Goal: Task Accomplishment & Management: Complete application form

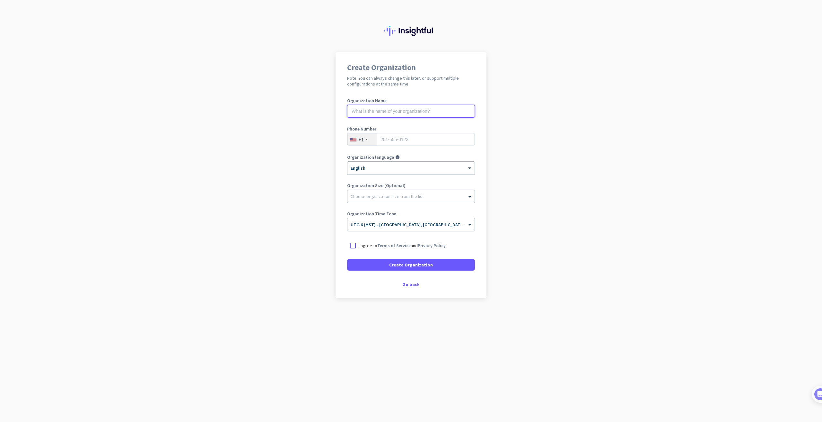
click at [393, 114] on input "text" at bounding box center [411, 111] width 128 height 13
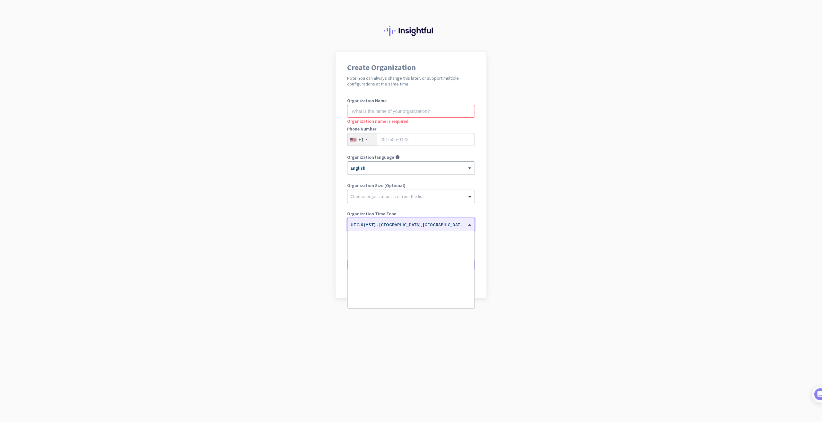
click at [404, 226] on span "UTC-6 (MST) - [GEOGRAPHIC_DATA], [GEOGRAPHIC_DATA], [GEOGRAPHIC_DATA], [US_STAT…" at bounding box center [463, 225] width 225 height 6
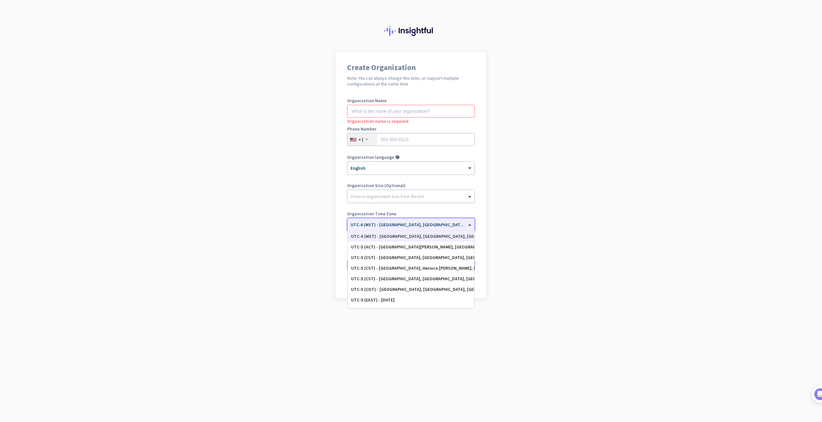
click at [533, 215] on app-onboarding-organization "Create Organization Note: You can always change this later, or support multiple…" at bounding box center [411, 191] width 822 height 278
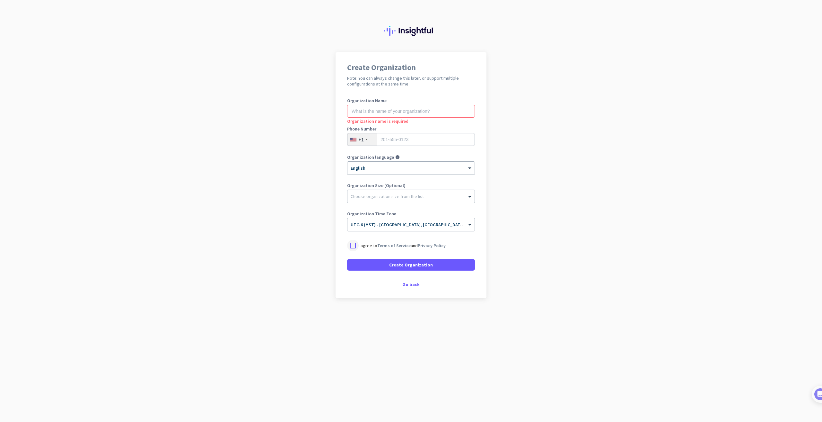
click at [352, 249] on div at bounding box center [353, 246] width 12 height 12
click at [386, 199] on div "Choose organization size from the list" at bounding box center [387, 196] width 73 height 6
click at [399, 193] on div at bounding box center [411, 194] width 127 height 6
click at [399, 137] on input "tel" at bounding box center [411, 139] width 128 height 13
type input "3852271452"
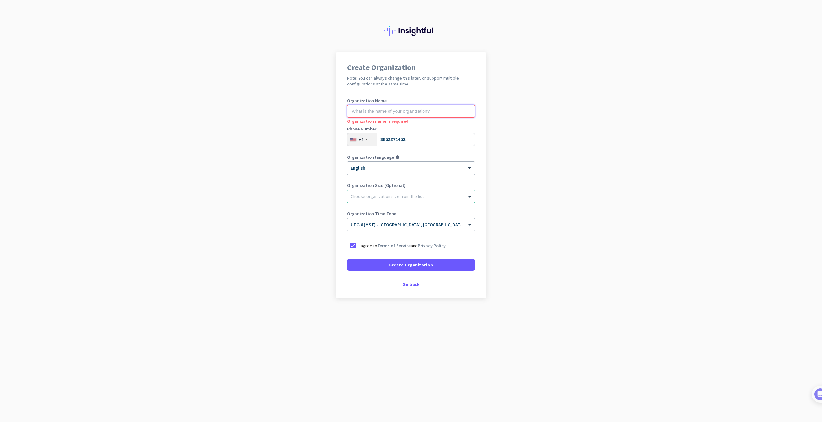
click at [399, 111] on input "text" at bounding box center [411, 111] width 128 height 13
type input "Mercor"
click at [412, 197] on div at bounding box center [411, 194] width 127 height 6
click at [380, 195] on div at bounding box center [411, 194] width 127 height 6
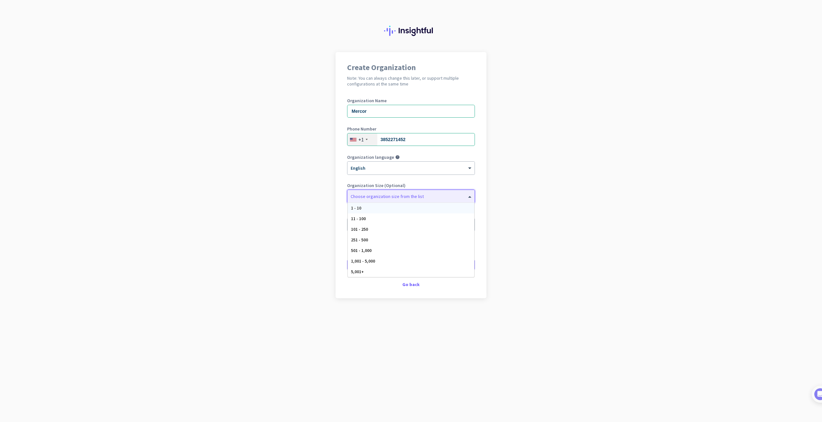
click at [400, 199] on div "Choose organization size from the list" at bounding box center [387, 196] width 73 height 6
click at [422, 194] on div at bounding box center [411, 194] width 127 height 6
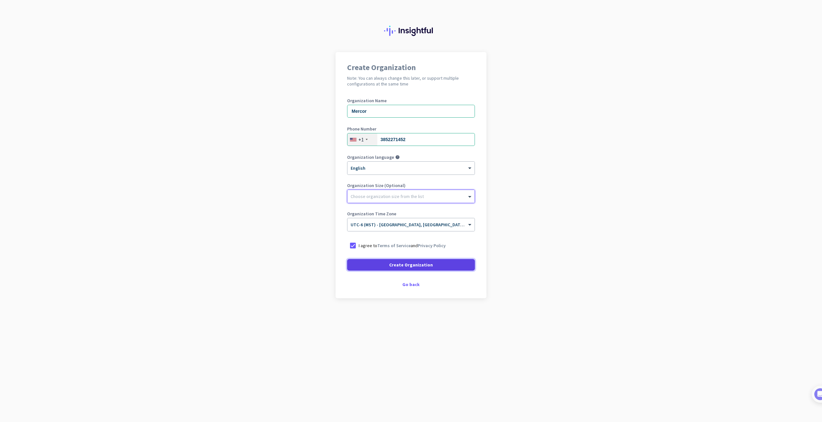
click at [417, 263] on span "Create Organization" at bounding box center [411, 264] width 44 height 6
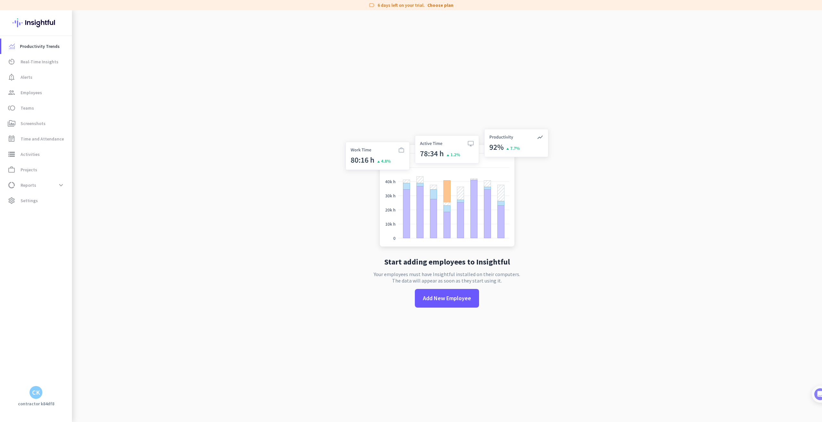
click at [37, 395] on div "CK" at bounding box center [36, 392] width 8 height 6
click at [57, 382] on span "Sign out" at bounding box center [70, 380] width 39 height 6
